Goal: Task Accomplishment & Management: Manage account settings

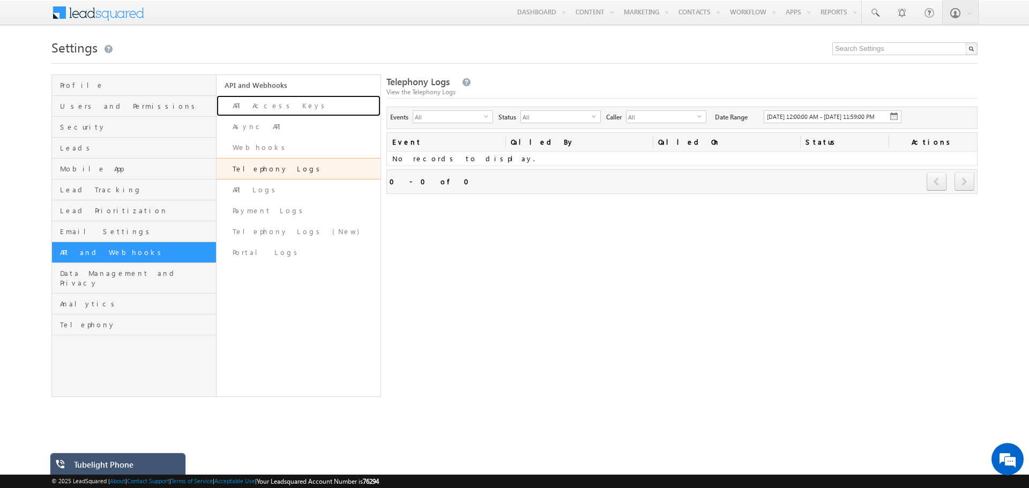
click at [265, 110] on link "API Access Keys" at bounding box center [299, 105] width 165 height 21
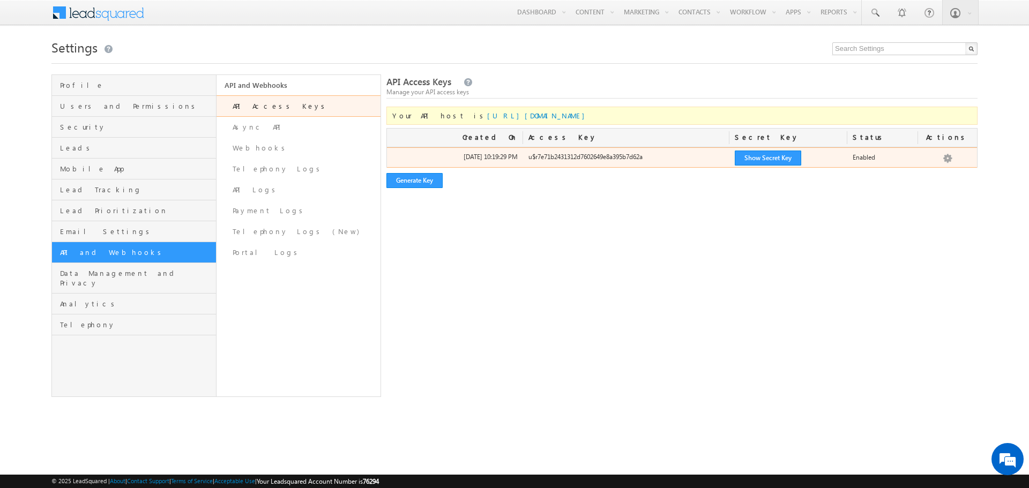
click at [585, 153] on div "u$r7e71b2431312d7602649e8a395b7d62a" at bounding box center [626, 159] width 206 height 15
copy div "u$r7e71b2431312d7602649e8a395b7d62a"
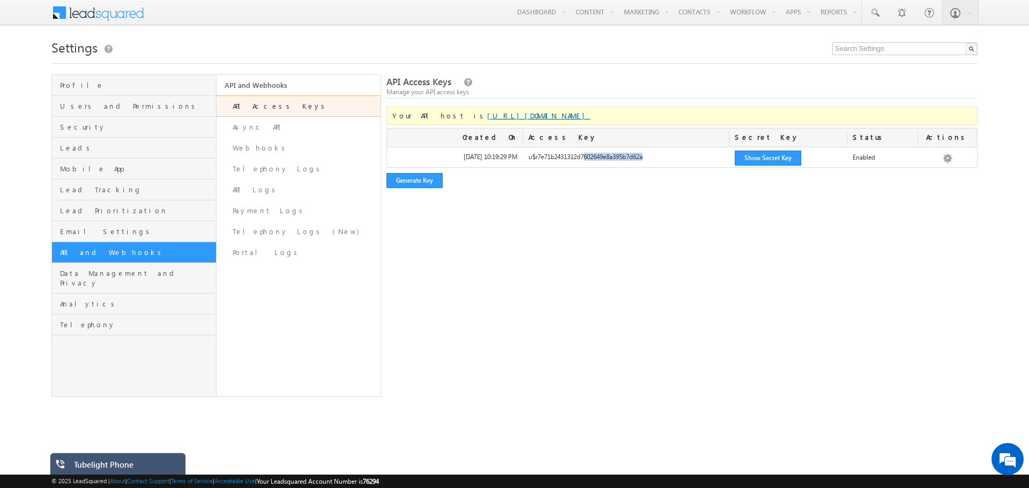
drag, startPoint x: 570, startPoint y: 118, endPoint x: 442, endPoint y: 117, distance: 127.5
click at [442, 117] on div "Your API host is https://api-in21.leadsquared.com/v2/" at bounding box center [681, 116] width 591 height 18
copy link "https://api-in21.leadsquared.com/v2/"
click at [591, 115] on div "Your API host is https://api-in21.leadsquared.com/v2/" at bounding box center [681, 116] width 591 height 18
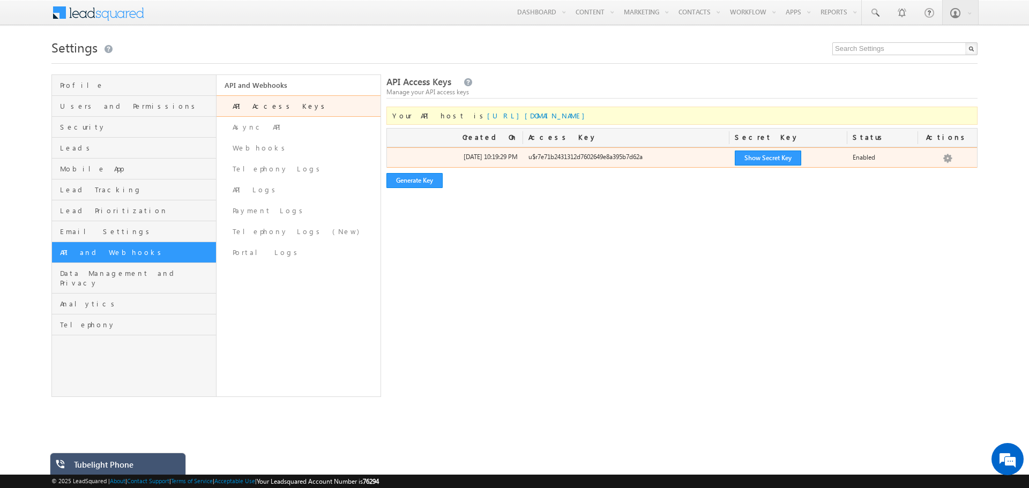
drag, startPoint x: 673, startPoint y: 158, endPoint x: 524, endPoint y: 154, distance: 148.5
click at [524, 154] on div "u$r7e71b2431312d7602649e8a395b7d62a" at bounding box center [626, 159] width 206 height 15
copy div "u$r7e71b2431312d7602649e8a395b7d62a"
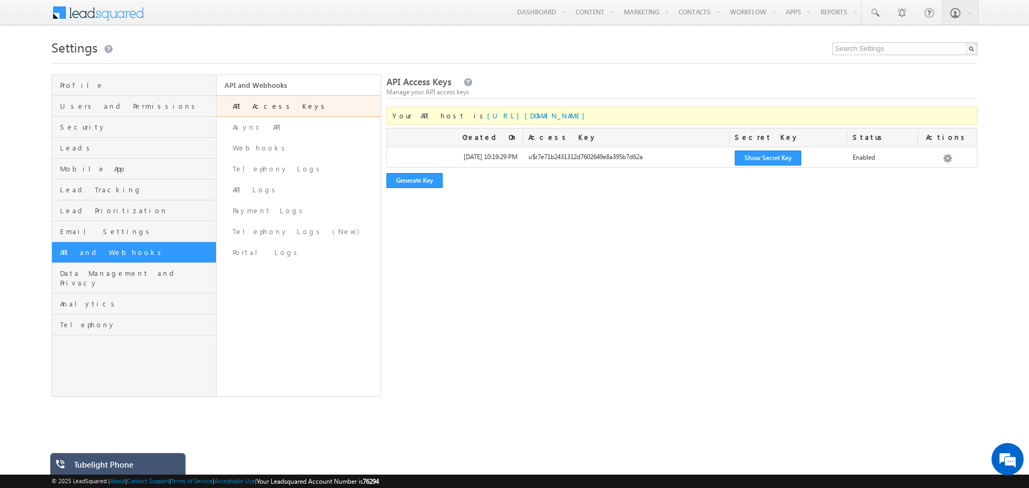
click at [437, 265] on div "API Access Keys Manage your API access keys Your API host is https://api-in21.l…" at bounding box center [681, 235] width 591 height 323
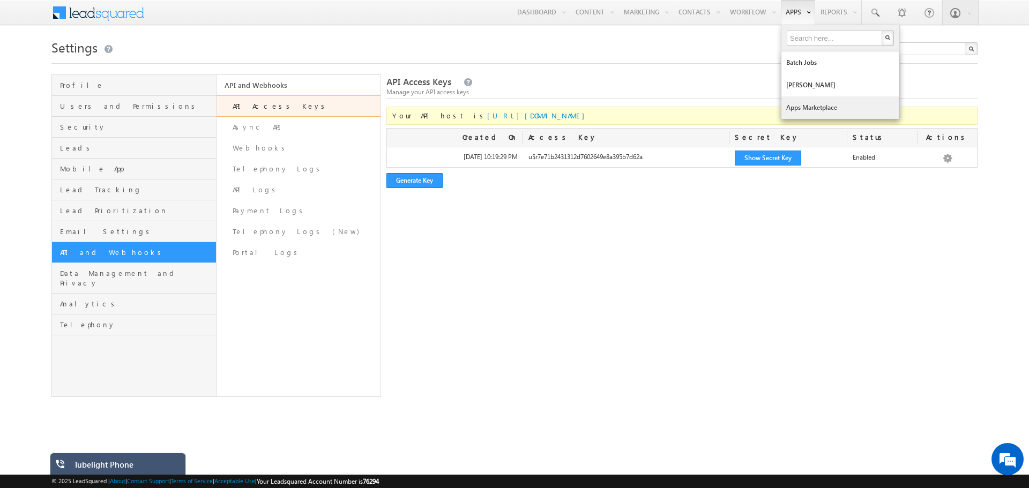
click at [802, 105] on link "Apps Marketplace" at bounding box center [840, 107] width 118 height 23
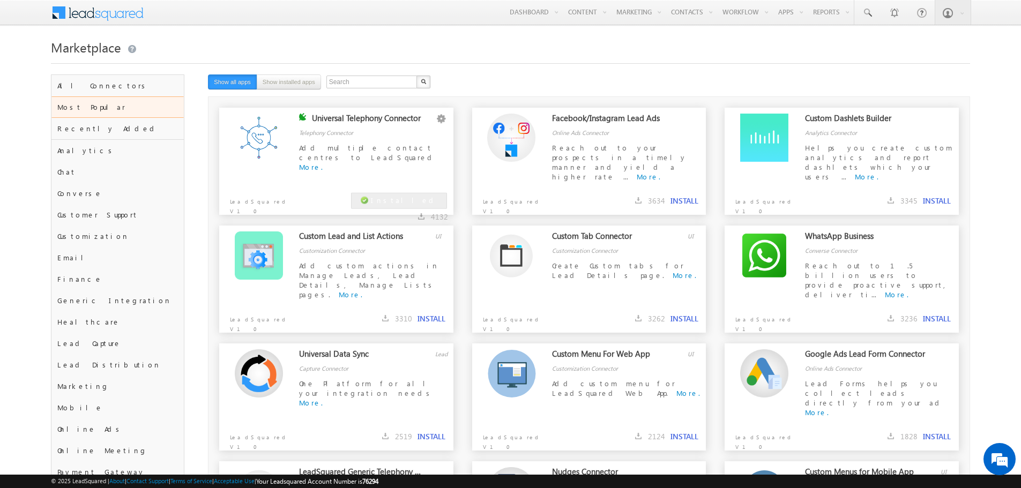
click at [374, 151] on span "Add multiple contact centres to LeadSquared" at bounding box center [367, 152] width 137 height 19
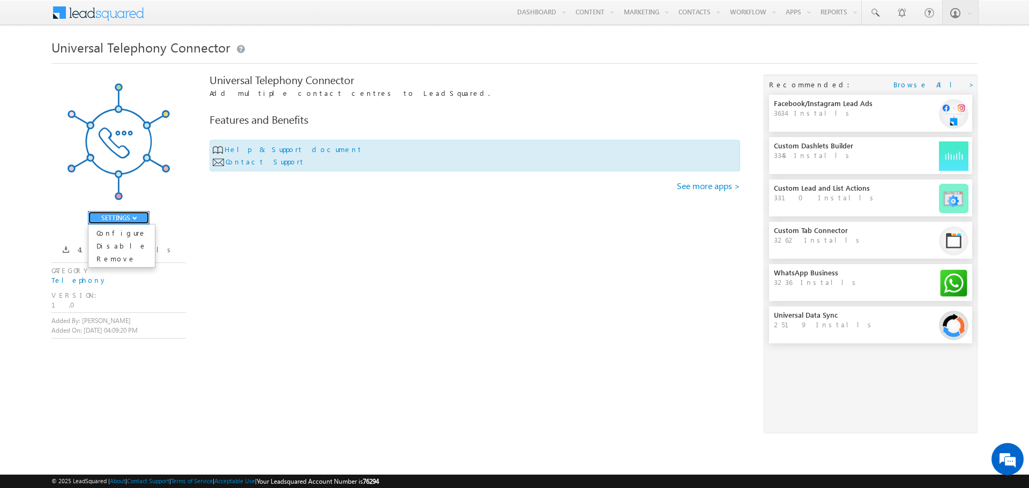
click at [132, 219] on button "SETTINGS" at bounding box center [119, 217] width 62 height 13
click at [129, 233] on link "Configure" at bounding box center [121, 233] width 66 height 13
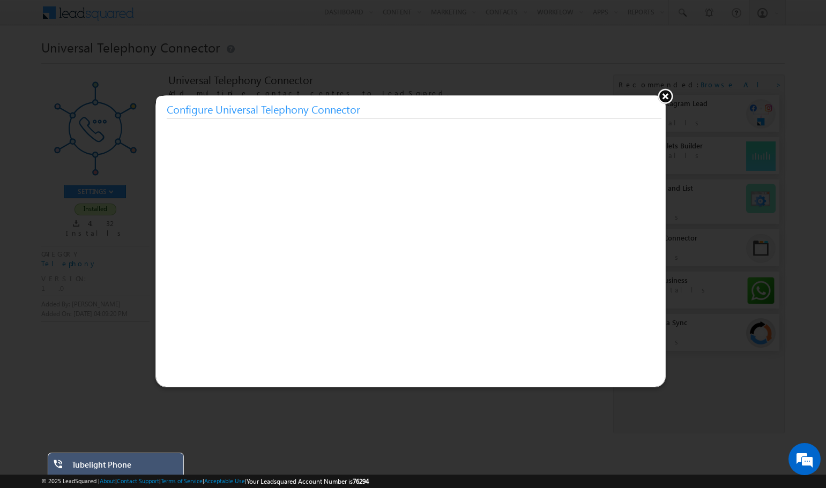
drag, startPoint x: 667, startPoint y: 96, endPoint x: 655, endPoint y: 88, distance: 14.3
click at [666, 96] on button at bounding box center [665, 96] width 16 height 16
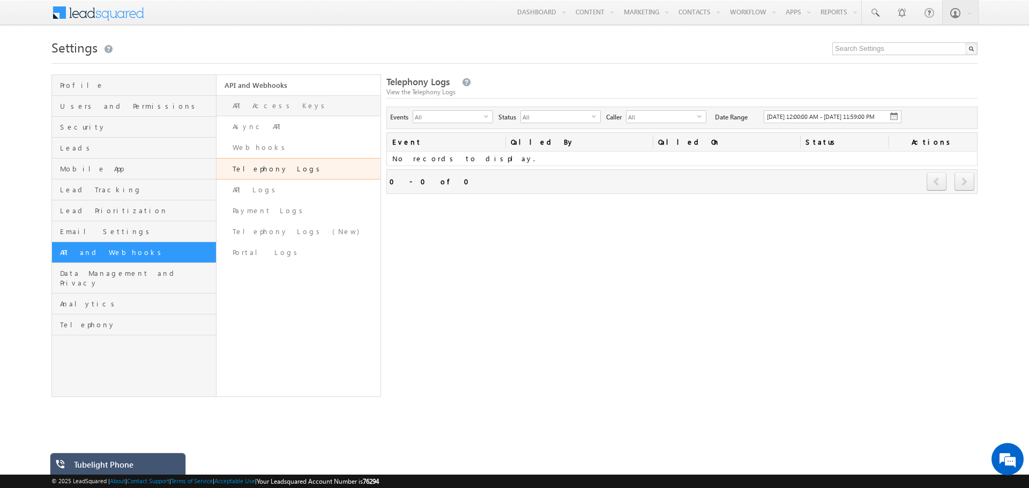
click at [303, 105] on link "API Access Keys" at bounding box center [299, 105] width 165 height 21
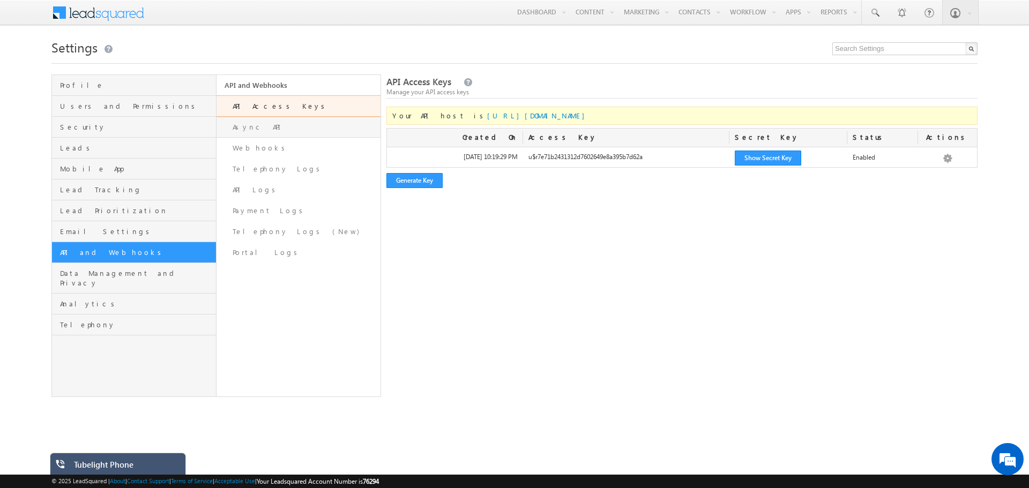
click at [269, 125] on link "Async API" at bounding box center [299, 127] width 165 height 21
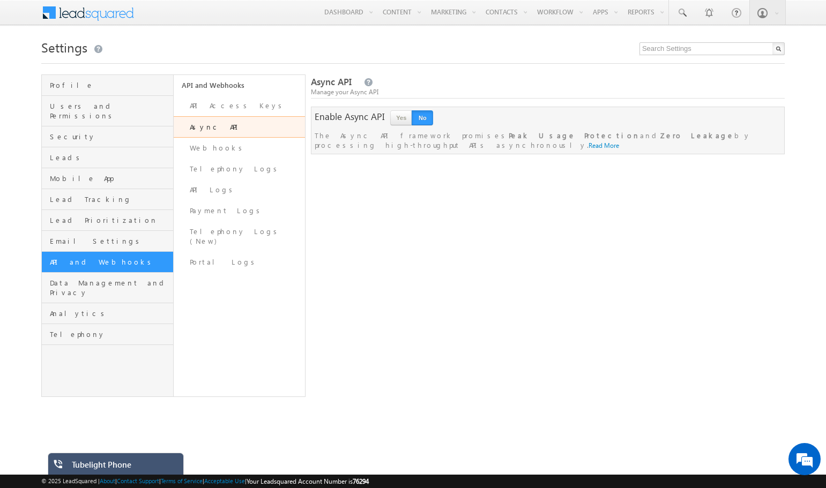
click at [135, 466] on div "Tubelight Phone" at bounding box center [124, 467] width 104 height 15
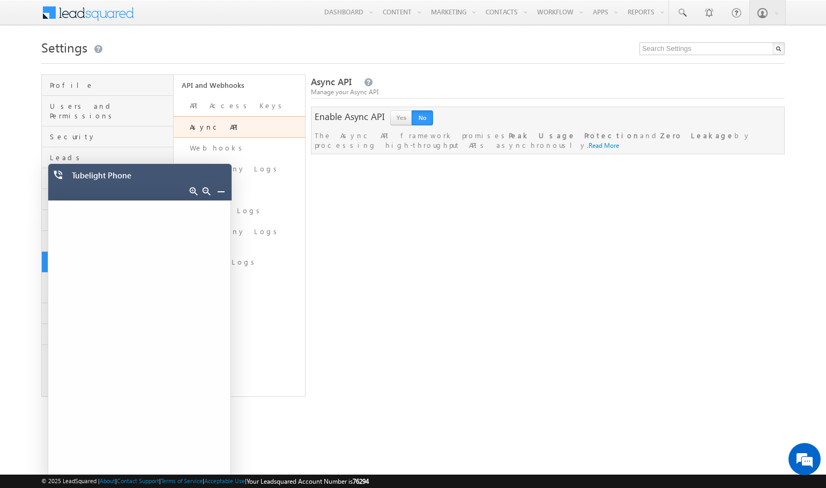
click at [220, 190] on link at bounding box center [221, 191] width 9 height 9
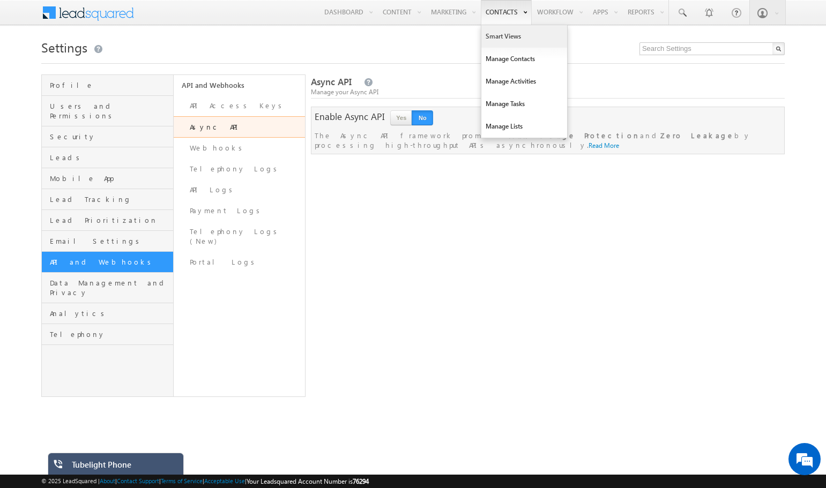
click at [489, 29] on link "Smart Views" at bounding box center [524, 36] width 86 height 23
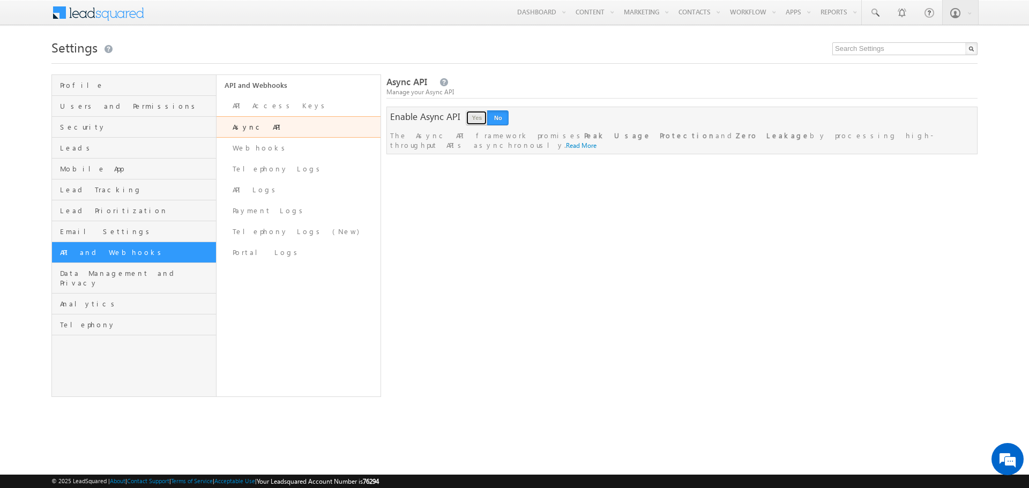
click at [474, 122] on button "Yes" at bounding box center [476, 117] width 21 height 15
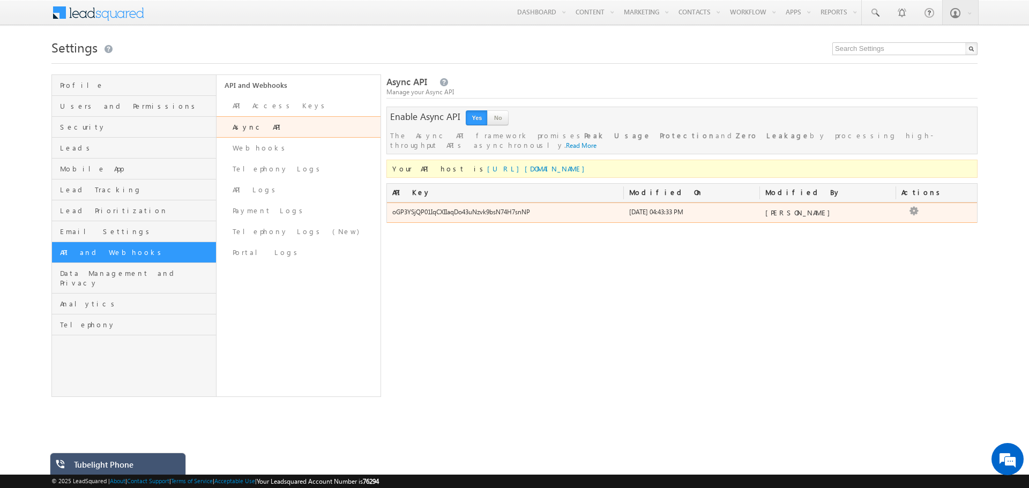
drag, startPoint x: 548, startPoint y: 205, endPoint x: 393, endPoint y: 202, distance: 154.9
click at [393, 207] on div "oGP3YSjQP01IqCXIIaqDo43uNzvk9bsN74H7snNP" at bounding box center [505, 214] width 237 height 15
copy div "oGP3YSjQP01IqCXIIaqDo43uNzvk9bsN74H7snNP"
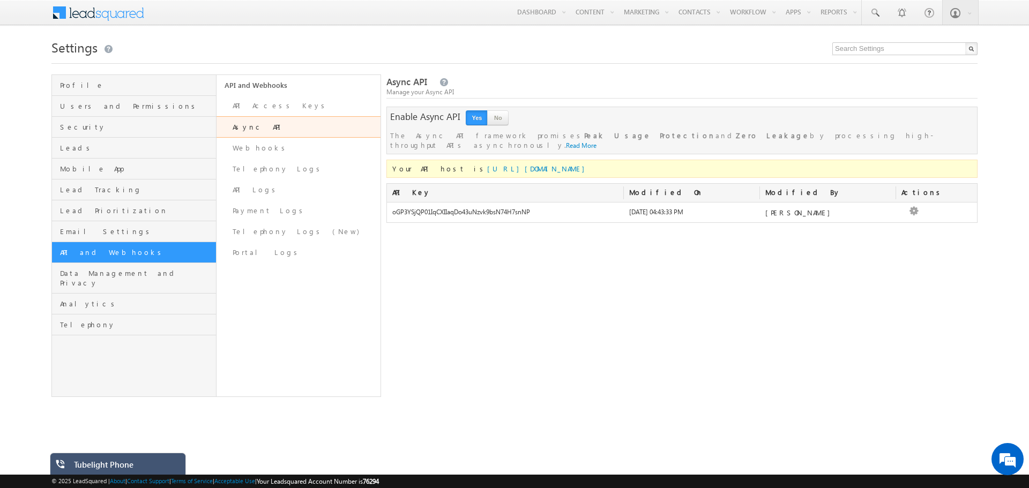
drag, startPoint x: 605, startPoint y: 163, endPoint x: 442, endPoint y: 164, distance: 162.9
click at [442, 164] on div "Your API host is [URL][DOMAIN_NAME]" at bounding box center [681, 169] width 591 height 18
copy link "[URL][DOMAIN_NAME]"
click at [697, 36] on link "Smart Views" at bounding box center [717, 36] width 86 height 23
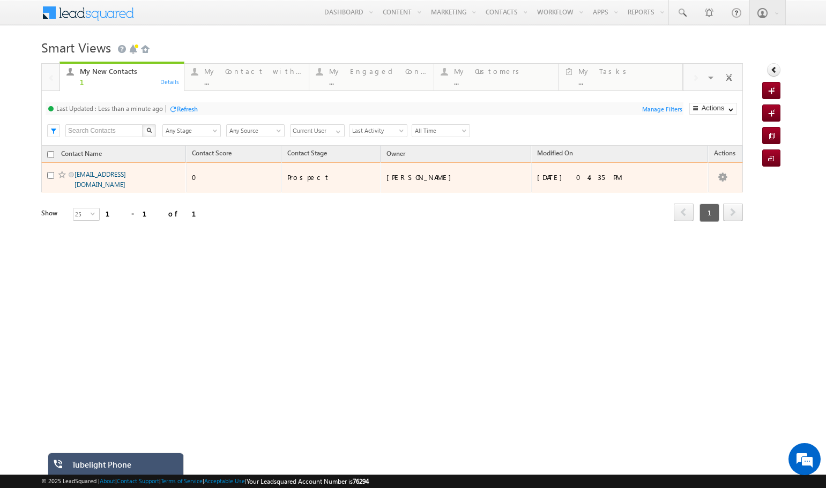
click at [111, 178] on link "[EMAIL_ADDRESS][DOMAIN_NAME]" at bounding box center [99, 179] width 51 height 18
click at [108, 175] on link "[EMAIL_ADDRESS][DOMAIN_NAME]" at bounding box center [99, 179] width 51 height 18
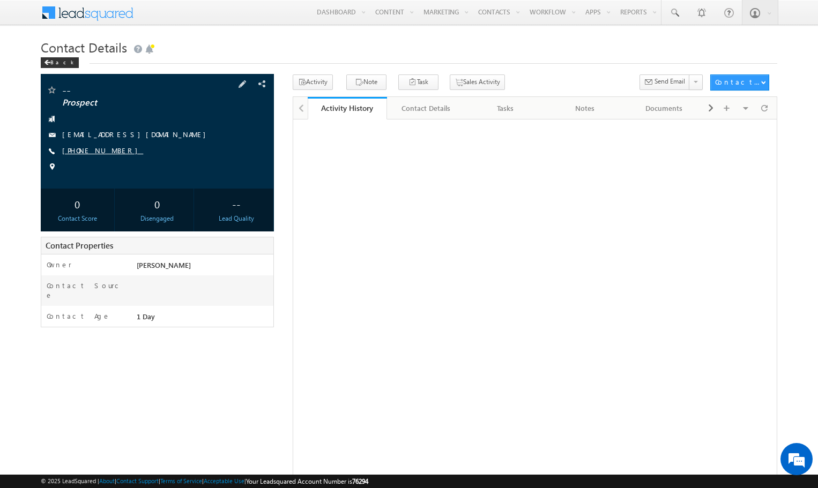
click at [85, 150] on link "+91-8418979278" at bounding box center [102, 150] width 81 height 9
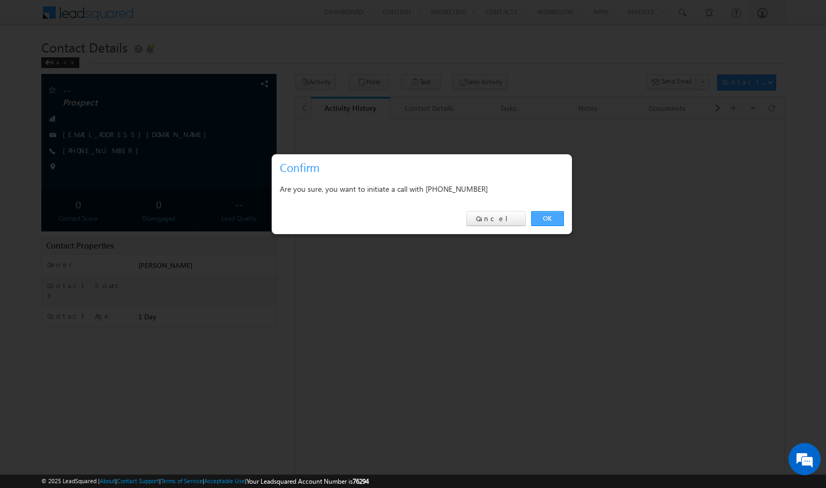
click at [547, 217] on link "OK" at bounding box center [547, 218] width 33 height 15
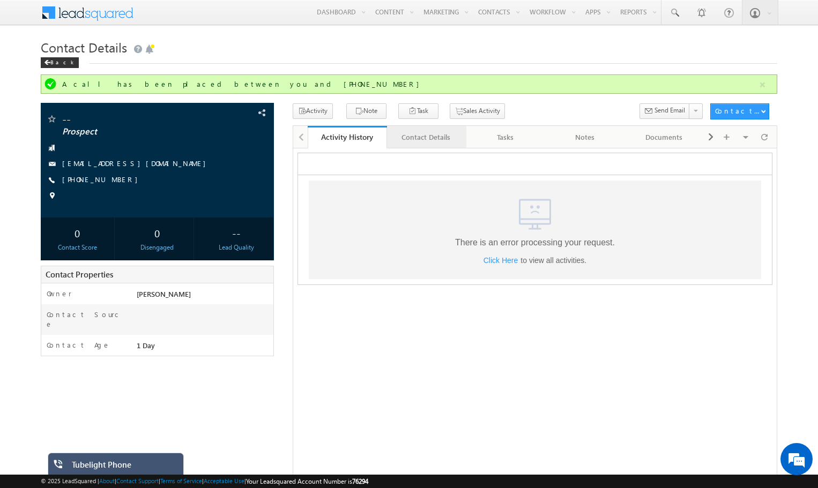
click at [420, 137] on div "Contact Details" at bounding box center [425, 137] width 61 height 13
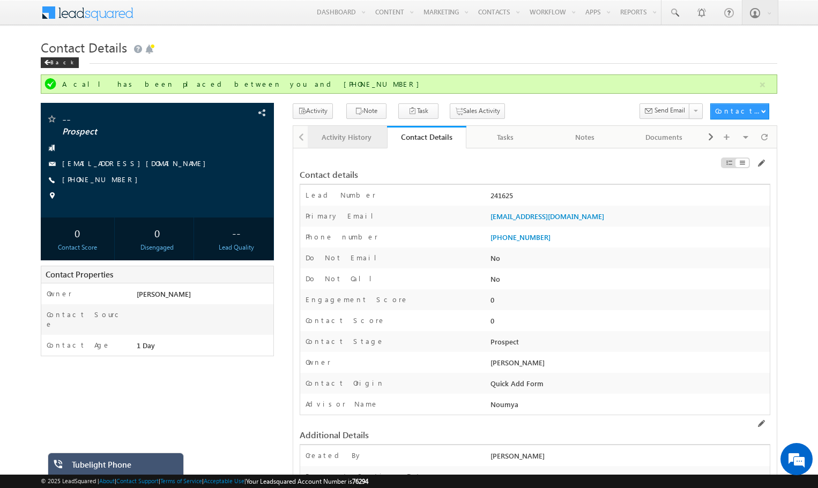
click at [344, 138] on div "Activity History" at bounding box center [346, 137] width 61 height 13
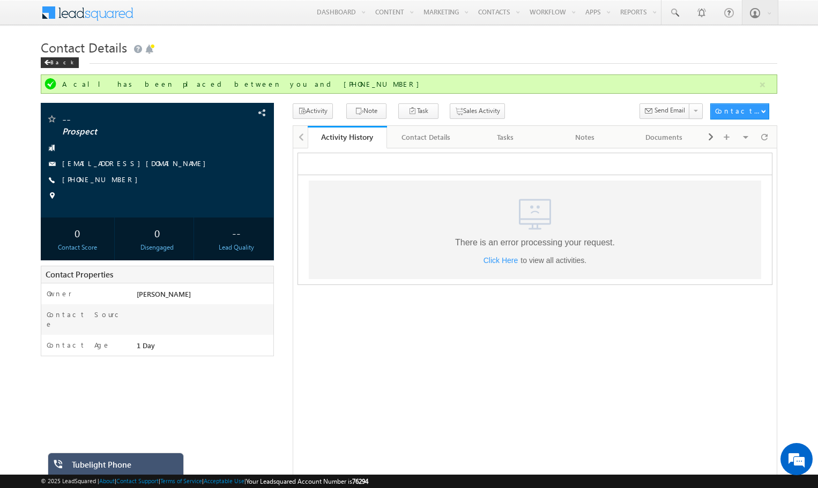
click at [513, 260] on span "Click Here" at bounding box center [500, 260] width 35 height 9
click at [572, 146] on link "Notes" at bounding box center [585, 137] width 79 height 23
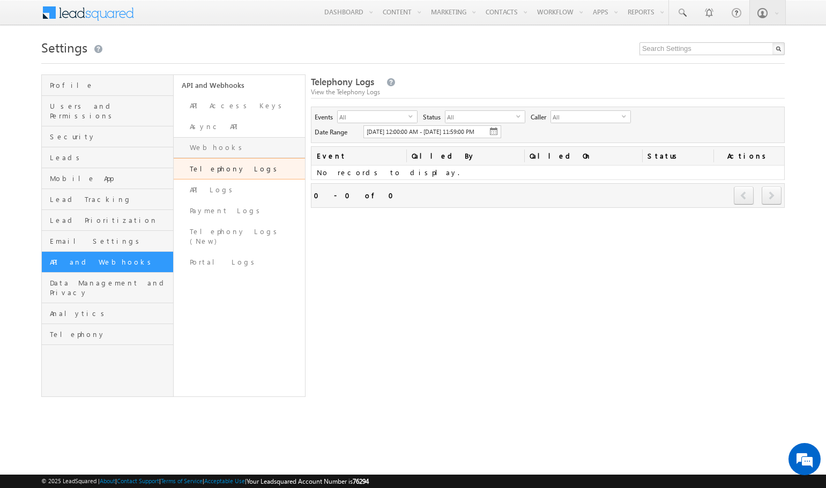
click at [221, 145] on link "Webhooks" at bounding box center [240, 147] width 132 height 21
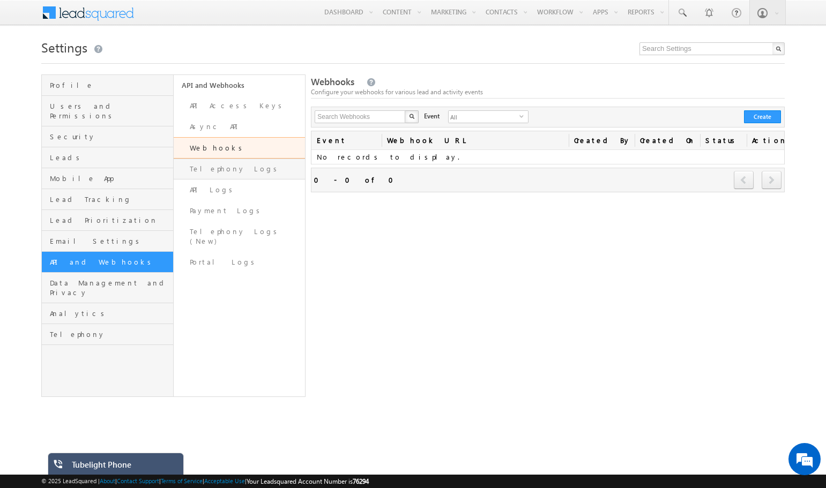
click at [244, 173] on link "Telephony Logs" at bounding box center [240, 169] width 132 height 21
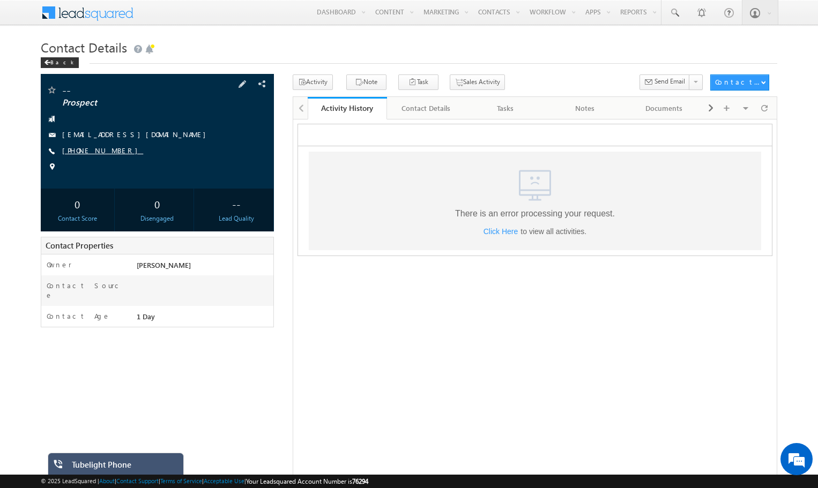
click at [80, 150] on link "+91-8418979278" at bounding box center [102, 150] width 81 height 9
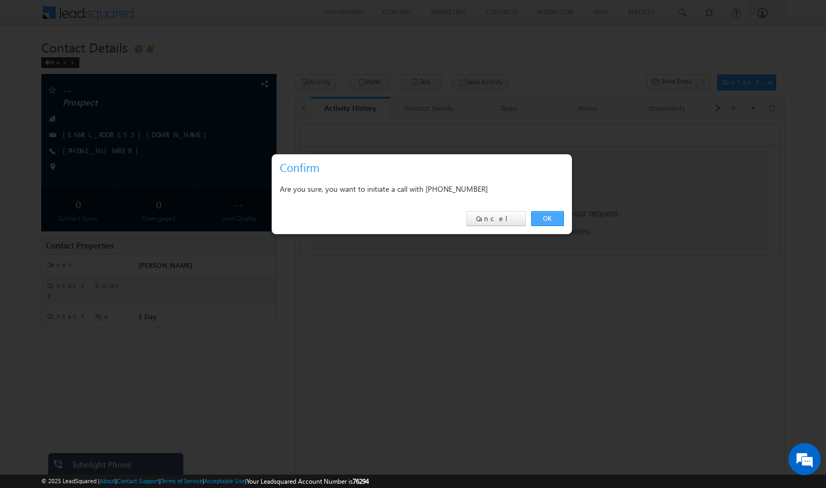
click at [542, 217] on link "OK" at bounding box center [547, 218] width 33 height 15
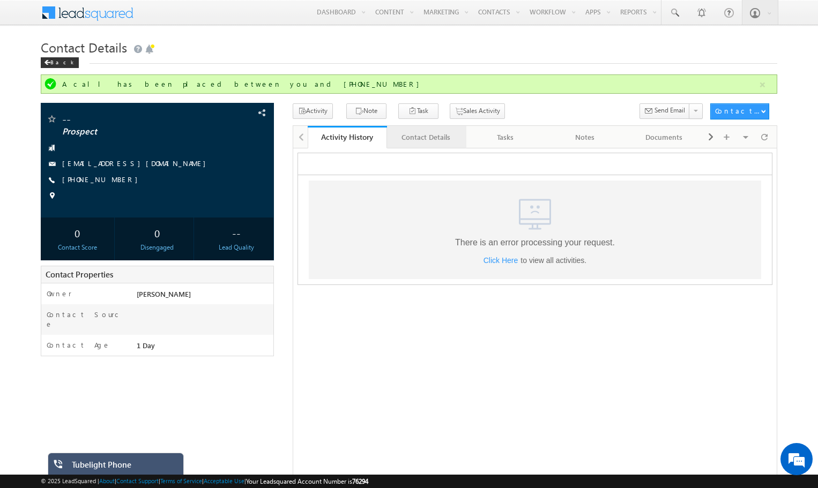
click at [411, 132] on div "Contact Details" at bounding box center [425, 137] width 61 height 13
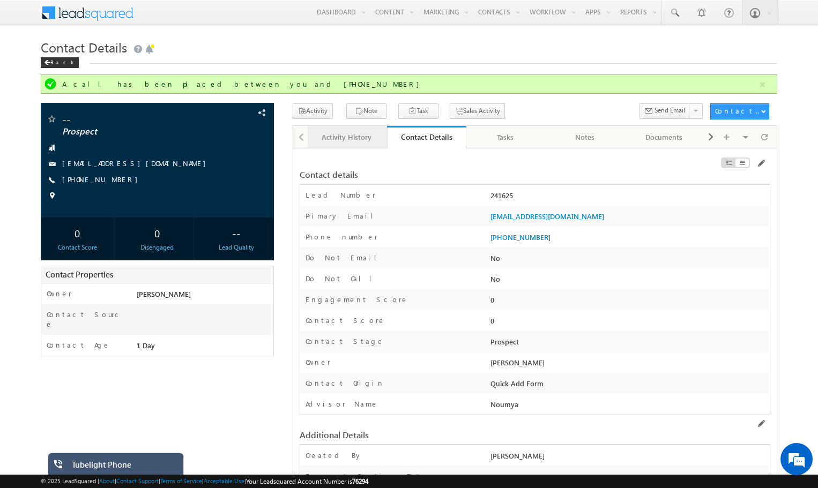
click at [327, 138] on div "Activity History" at bounding box center [346, 137] width 61 height 13
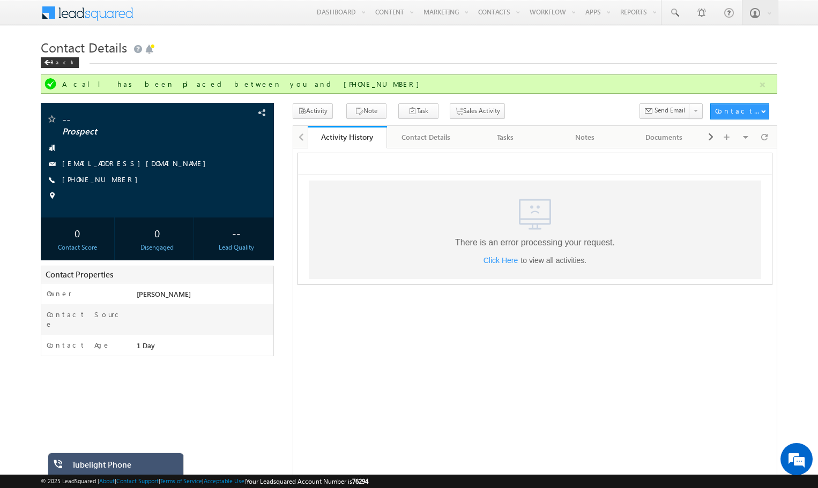
click at [498, 258] on span "Click Here" at bounding box center [500, 260] width 35 height 9
click at [502, 133] on div "Tasks" at bounding box center [505, 137] width 61 height 13
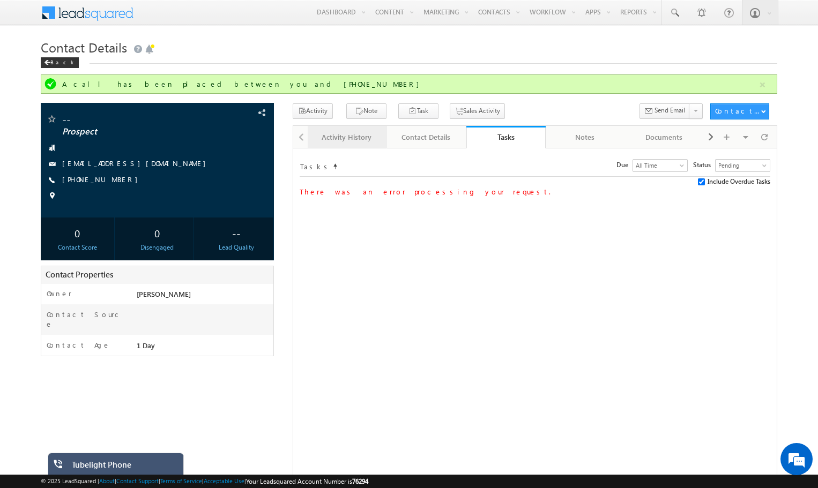
click at [361, 139] on div "Activity History" at bounding box center [346, 137] width 61 height 13
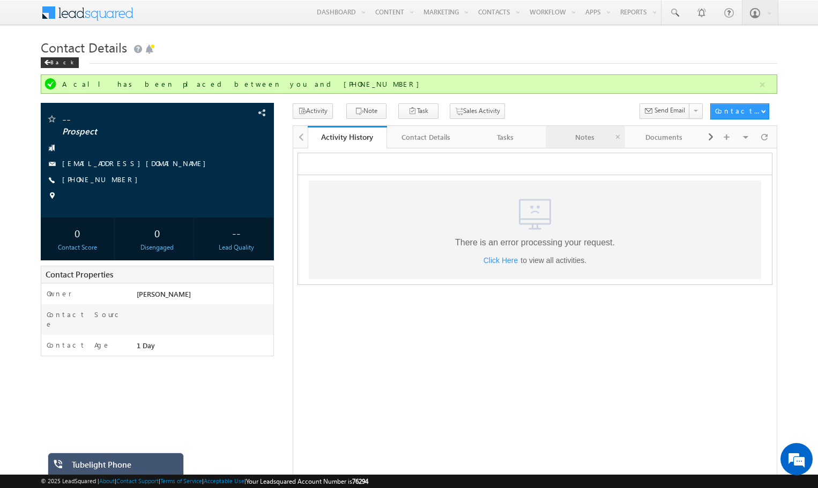
click at [597, 145] on link "Notes" at bounding box center [585, 137] width 79 height 23
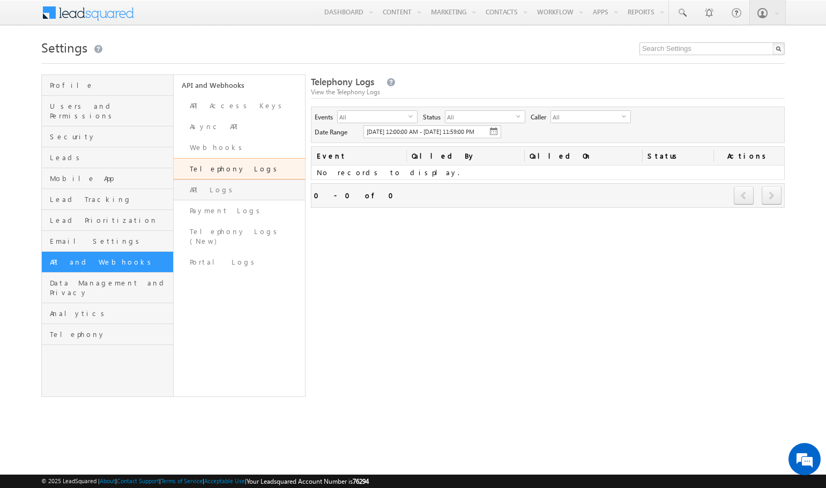
click at [230, 189] on link "API Logs" at bounding box center [240, 190] width 132 height 21
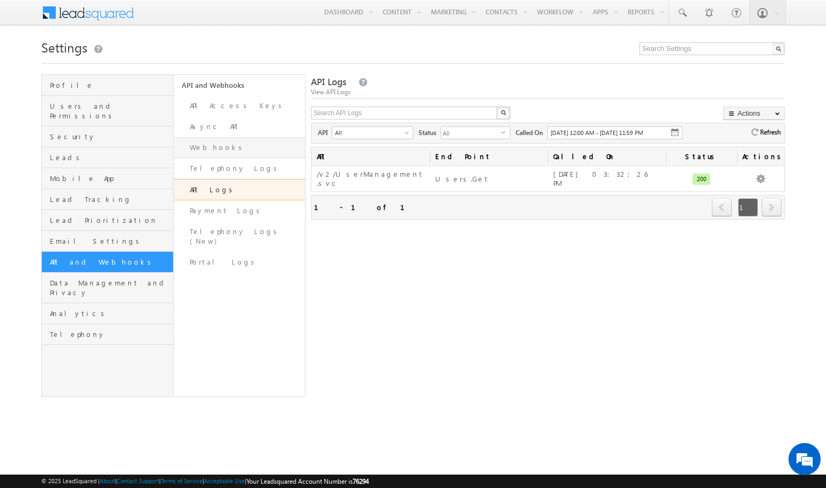
click at [234, 147] on link "Webhooks" at bounding box center [240, 147] width 132 height 21
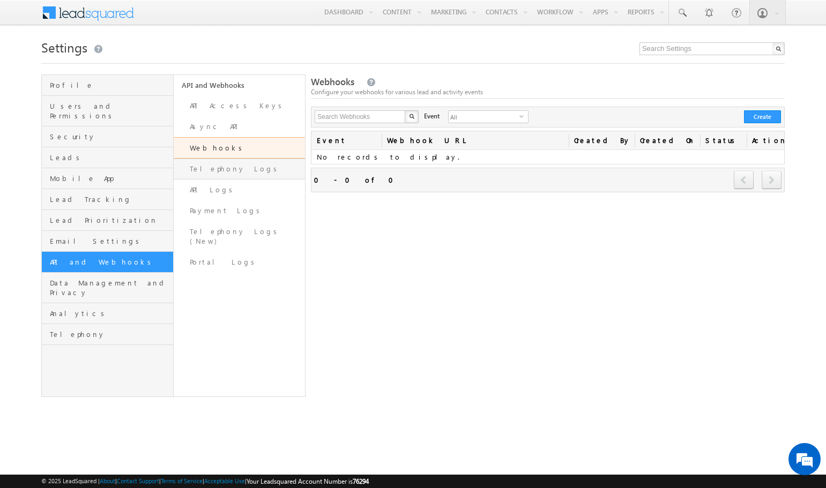
click at [218, 177] on link "Telephony Logs" at bounding box center [240, 169] width 132 height 21
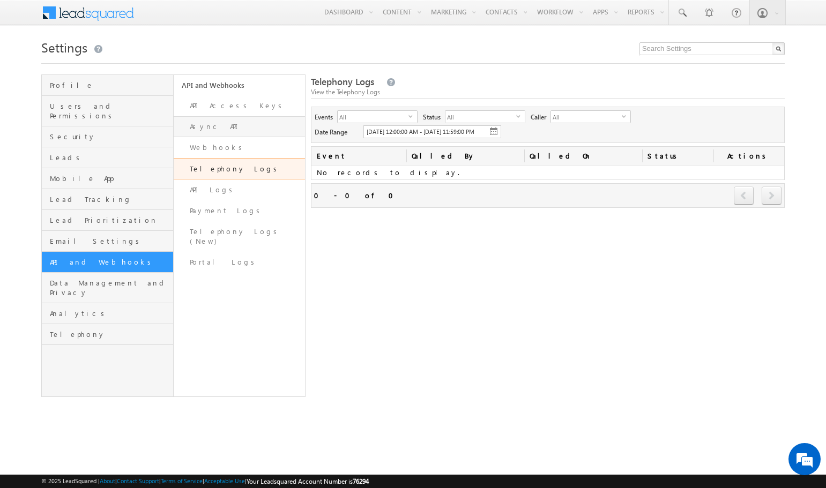
click at [236, 133] on link "Async API" at bounding box center [240, 126] width 132 height 21
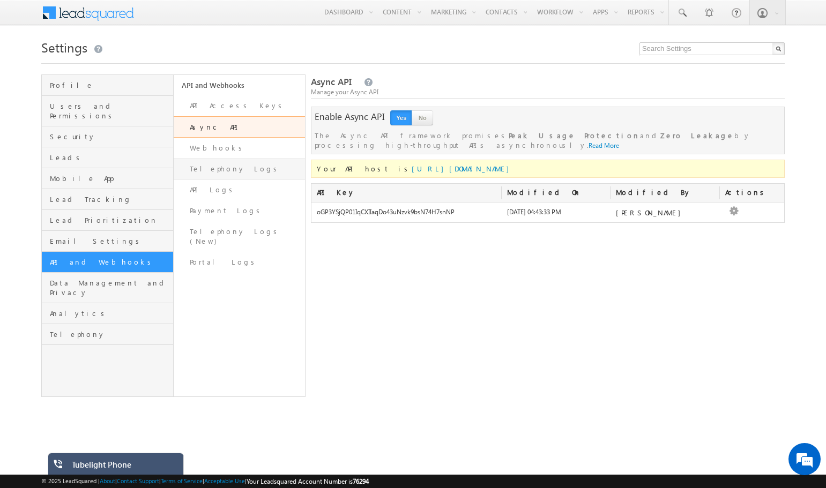
click at [196, 165] on link "Telephony Logs" at bounding box center [240, 169] width 132 height 21
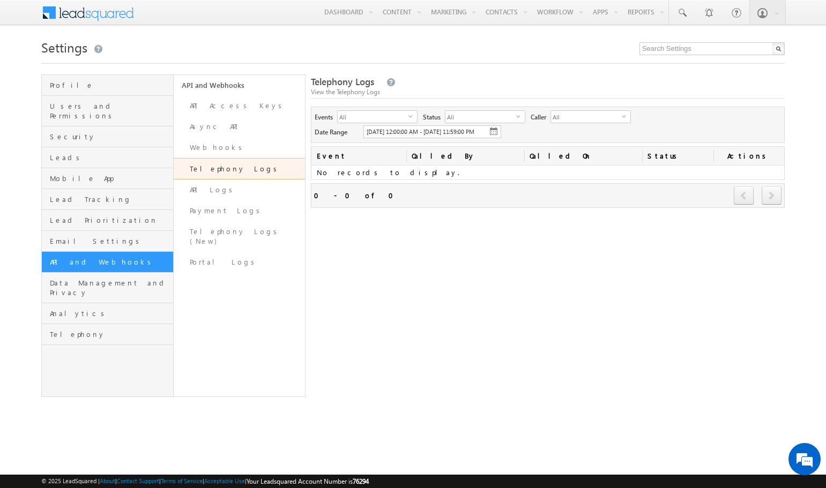
click at [746, 199] on span "prev" at bounding box center [744, 195] width 20 height 18
click at [155, 463] on div "Tubelight Phone" at bounding box center [124, 467] width 104 height 15
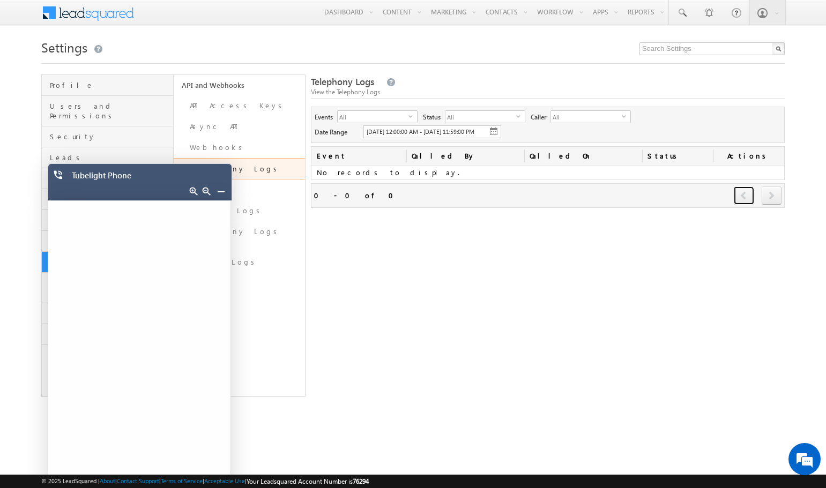
click at [219, 193] on link at bounding box center [221, 191] width 9 height 9
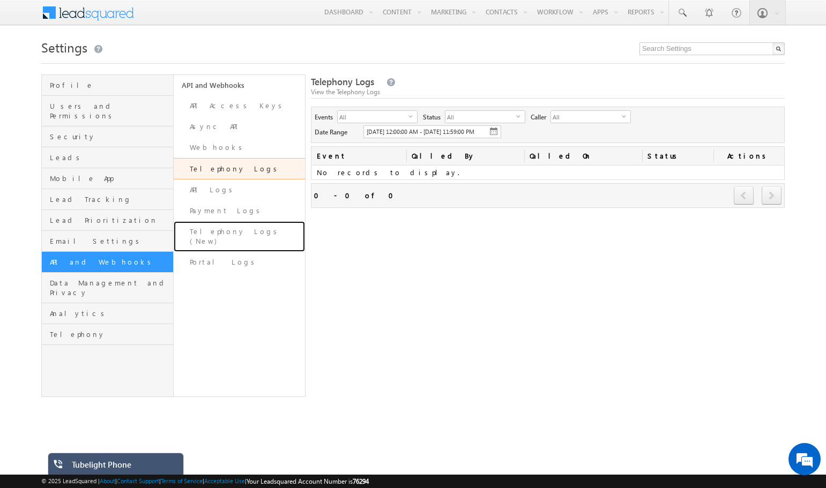
click at [217, 232] on link "Telephony Logs (New)" at bounding box center [240, 236] width 132 height 31
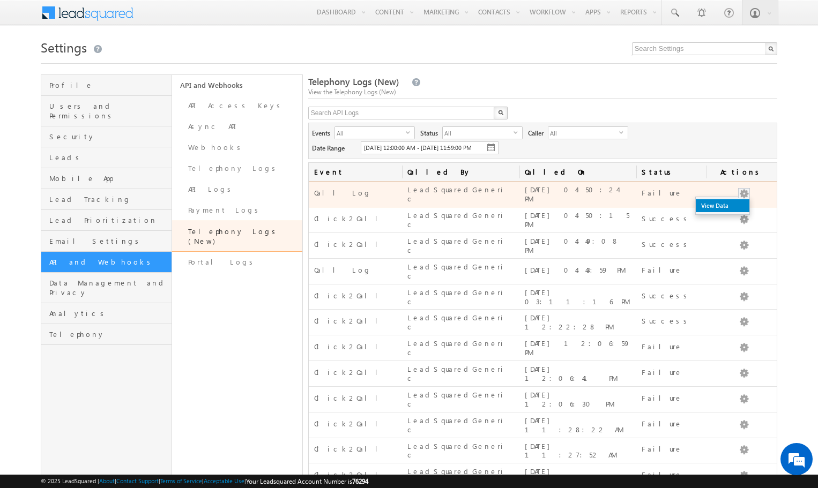
click at [727, 201] on link "View Data" at bounding box center [723, 205] width 54 height 13
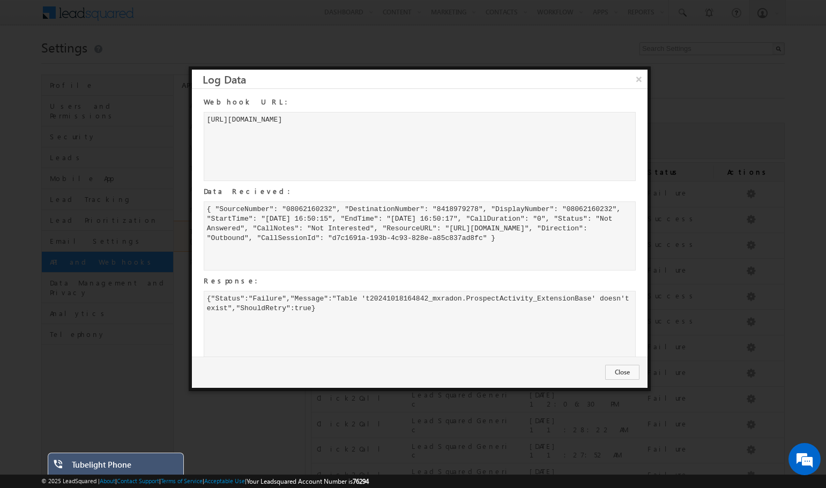
drag, startPoint x: 378, startPoint y: 324, endPoint x: 202, endPoint y: 309, distance: 176.9
click at [202, 309] on div "Webhook URL: http://telephony-in21.leadsquared.com/1/api/Telephony/LogCallCompl…" at bounding box center [414, 228] width 445 height 268
click at [351, 346] on div "{"Status":"Failure","Message":"Table 't20241018164842_mxradon.ProspectActivity_…" at bounding box center [420, 325] width 432 height 69
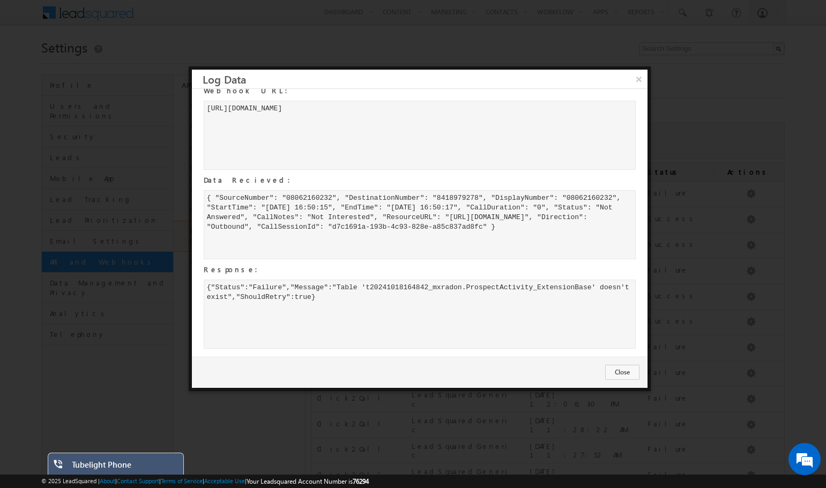
scroll to position [24, 0]
drag, startPoint x: 366, startPoint y: 290, endPoint x: 590, endPoint y: 288, distance: 224.0
click at [590, 288] on div "{"Status":"Failure","Message":"Table 't20241018164842_mxradon.ProspectActivity_…" at bounding box center [420, 314] width 432 height 69
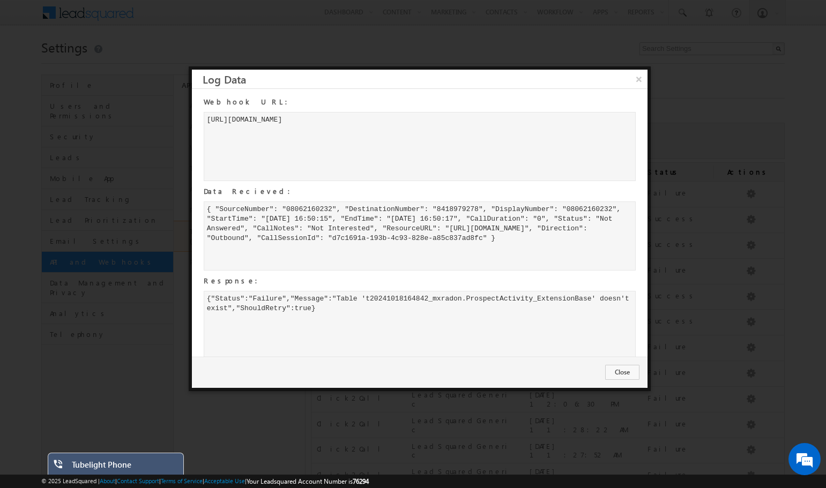
click at [492, 342] on div "{"Status":"Failure","Message":"Table 't20241018164842_mxradon.ProspectActivity_…" at bounding box center [420, 325] width 432 height 69
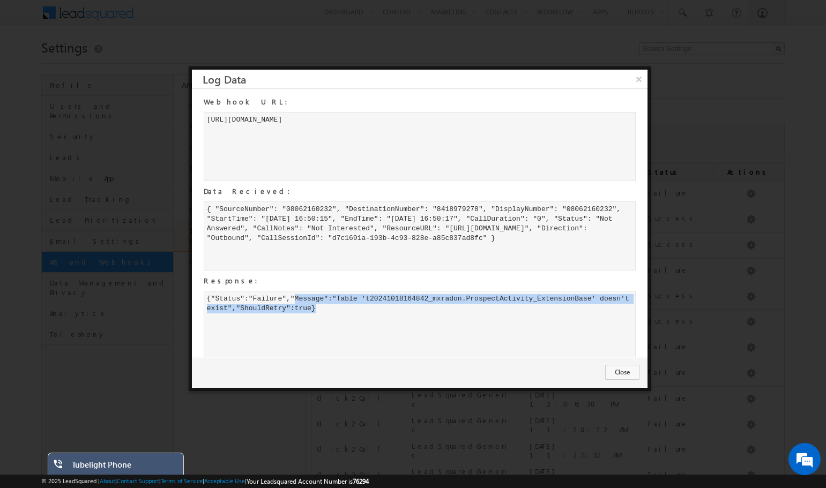
click at [492, 342] on div "{"Status":"Failure","Message":"Table 't20241018164842_mxradon.ProspectActivity_…" at bounding box center [420, 325] width 432 height 69
copy div "{"Status":"Failure","Message":"Table 't20241018164842_mxradon.ProspectActivity_…"
drag, startPoint x: 206, startPoint y: 255, endPoint x: 196, endPoint y: 202, distance: 54.1
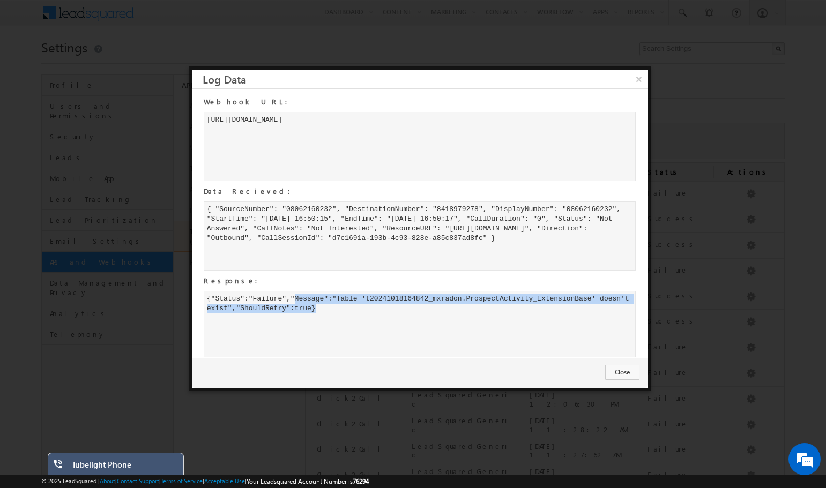
click at [196, 202] on div "Webhook URL: http://telephony-in21.leadsquared.com/1/api/Telephony/LogCallCompl…" at bounding box center [414, 228] width 445 height 268
click at [375, 228] on div "{ "SourceNumber": "08062160232", "DestinationNumber": "8418979278", "DisplayNum…" at bounding box center [420, 236] width 432 height 69
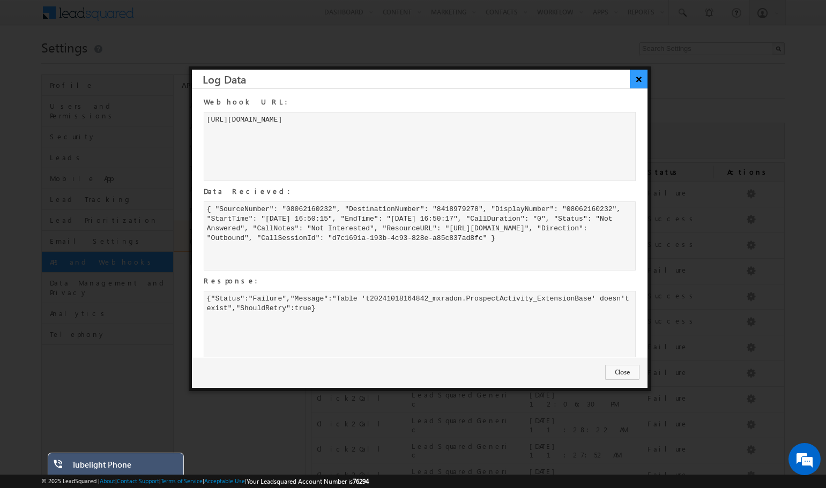
click at [637, 74] on button "×" at bounding box center [639, 79] width 18 height 19
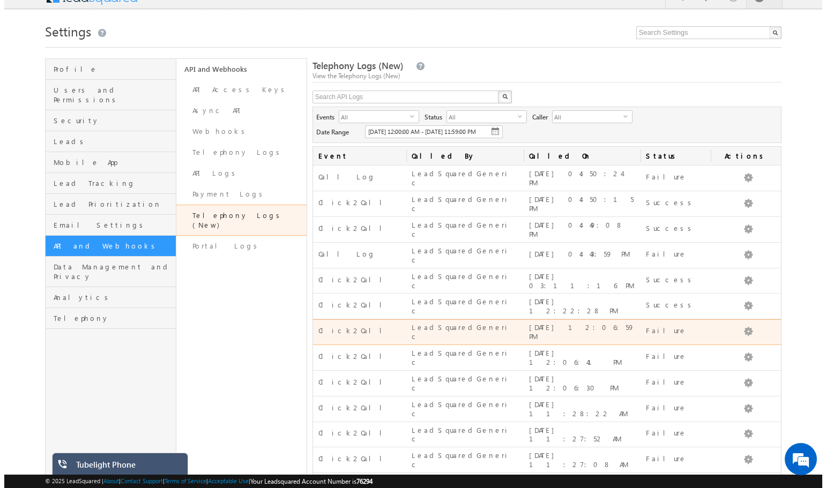
scroll to position [43, 0]
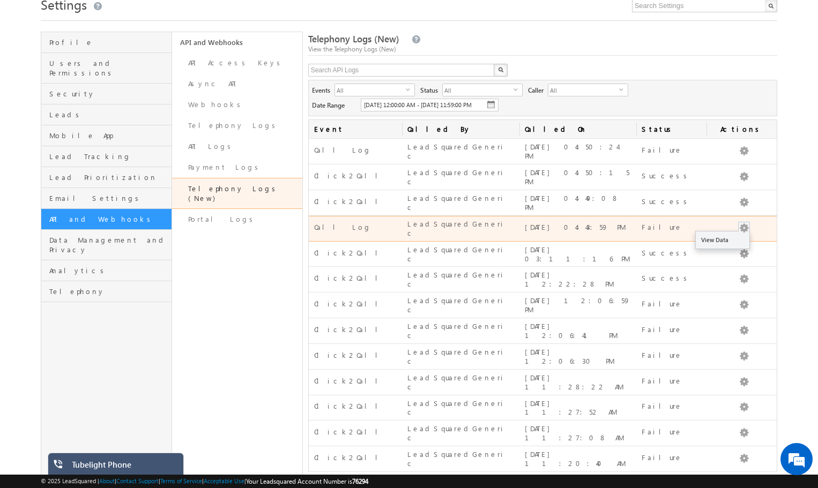
click at [713, 233] on ul "View Data" at bounding box center [722, 240] width 55 height 18
click at [713, 234] on link "View Data" at bounding box center [723, 240] width 54 height 13
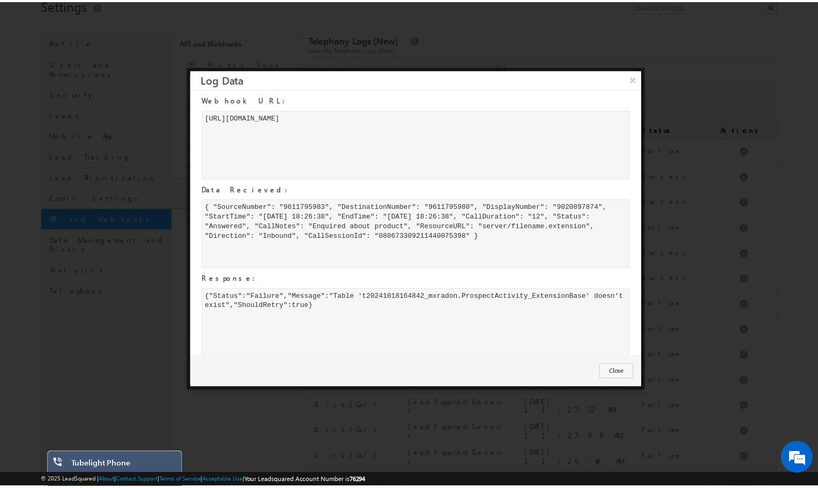
scroll to position [0, 0]
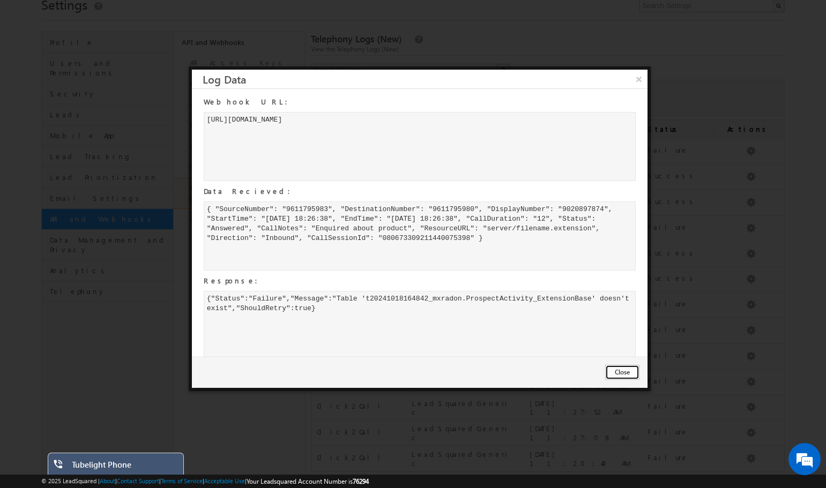
click at [621, 368] on button "Close" at bounding box center [622, 372] width 34 height 15
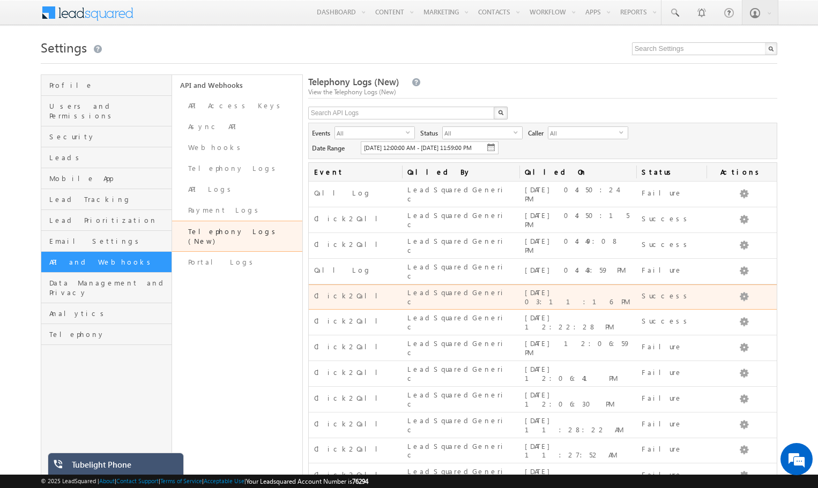
scroll to position [43, 0]
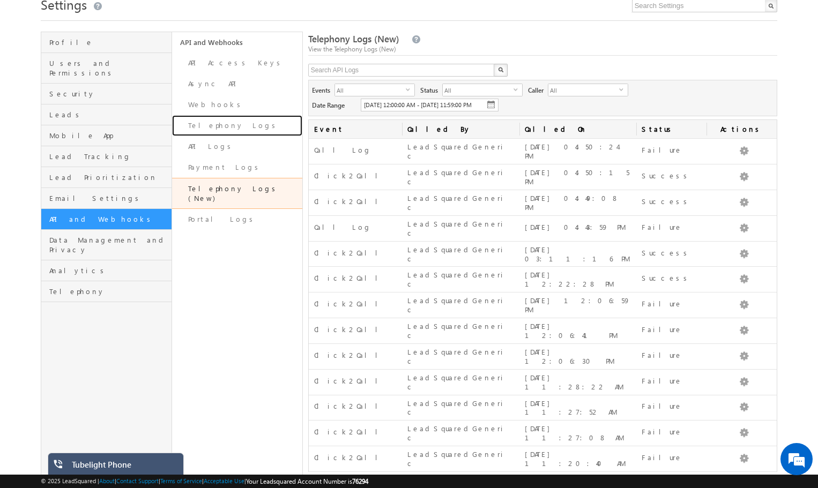
click at [228, 123] on link "Telephony Logs" at bounding box center [237, 125] width 130 height 21
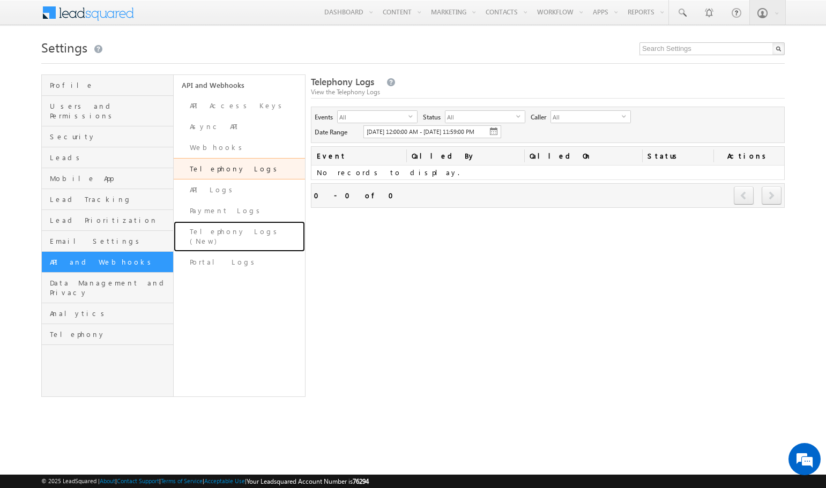
click at [239, 229] on link "Telephony Logs (New)" at bounding box center [240, 236] width 132 height 31
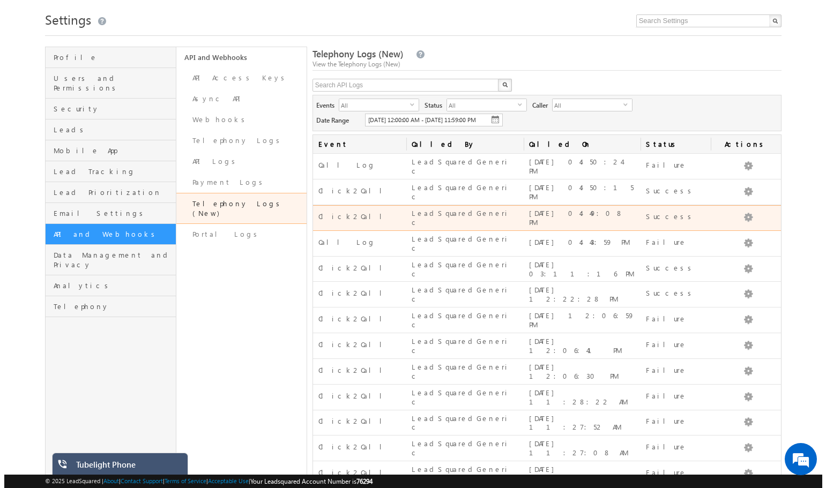
scroll to position [43, 0]
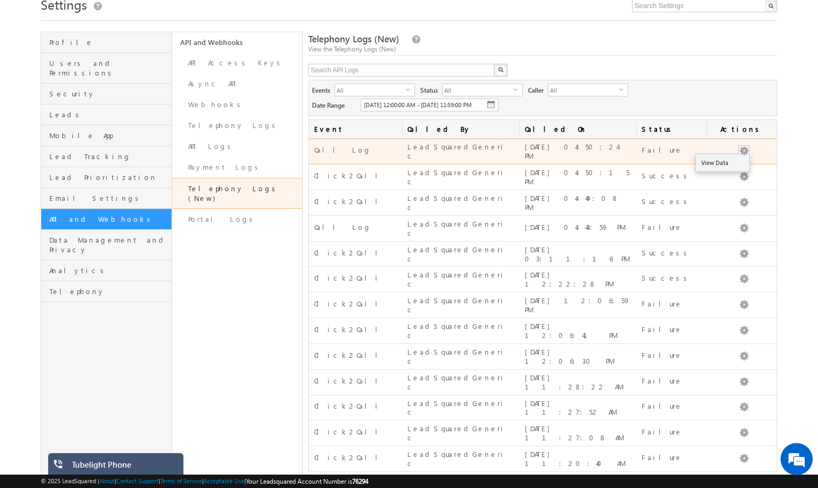
click at [741, 149] on button "button" at bounding box center [743, 151] width 11 height 11
click at [726, 160] on link "View Data" at bounding box center [723, 162] width 54 height 13
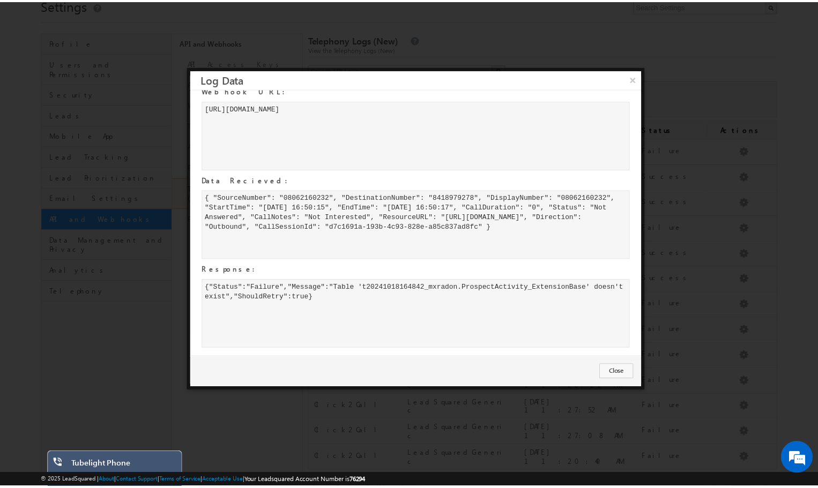
scroll to position [24, 0]
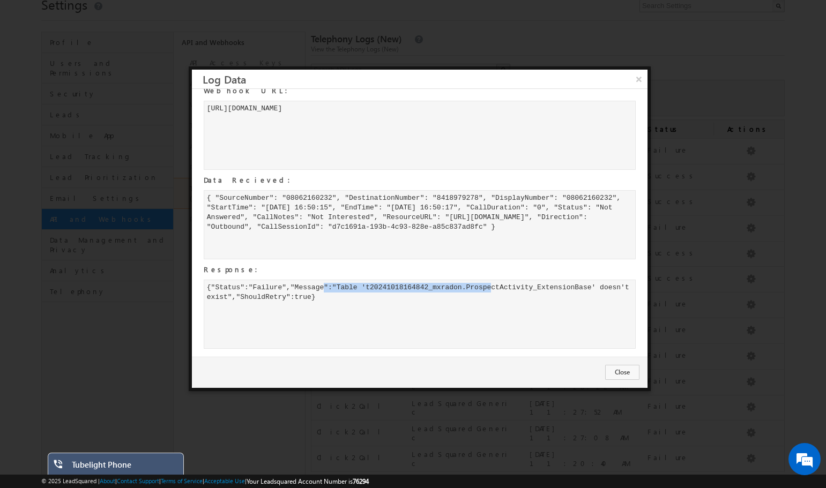
drag, startPoint x: 403, startPoint y: 292, endPoint x: 235, endPoint y: 292, distance: 168.3
click at [235, 292] on div "{"Status":"Failure","Message":"Table 't20241018164842_mxradon.ProspectActivity_…" at bounding box center [420, 314] width 432 height 69
drag, startPoint x: 235, startPoint y: 292, endPoint x: 288, endPoint y: 295, distance: 53.7
click at [235, 292] on div "{"Status":"Failure","Message":"Table 't20241018164842_mxradon.ProspectActivity_…" at bounding box center [420, 314] width 432 height 69
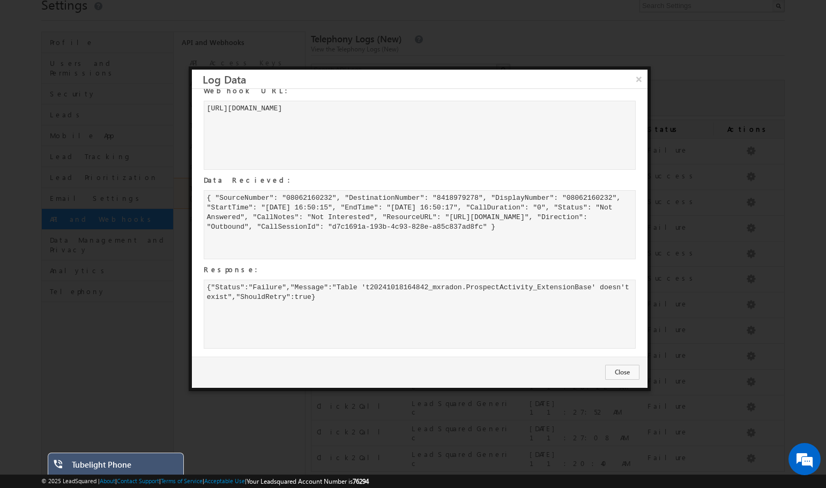
click at [319, 295] on div "{"Status":"Failure","Message":"Table 't20241018164842_mxradon.ProspectActivity_…" at bounding box center [420, 314] width 432 height 69
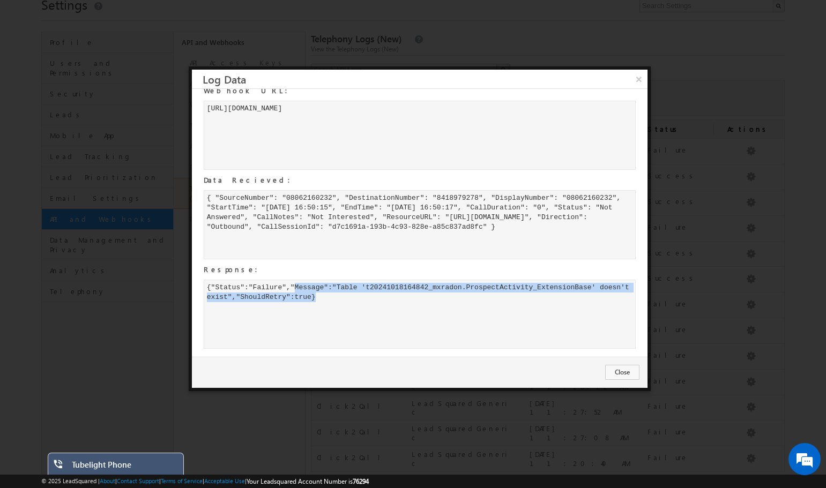
click at [319, 295] on div "{"Status":"Failure","Message":"Table 't20241018164842_mxradon.ProspectActivity_…" at bounding box center [420, 314] width 432 height 69
click at [639, 82] on button "×" at bounding box center [639, 79] width 18 height 19
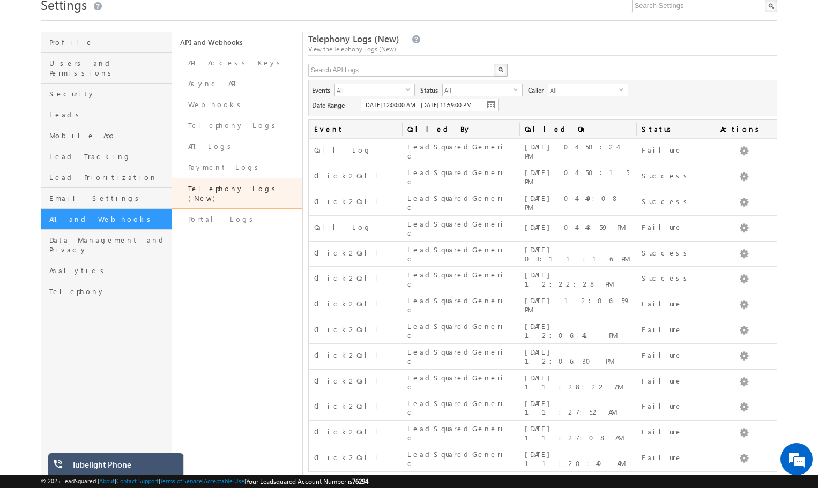
click at [764, 479] on span "next" at bounding box center [764, 488] width 20 height 18
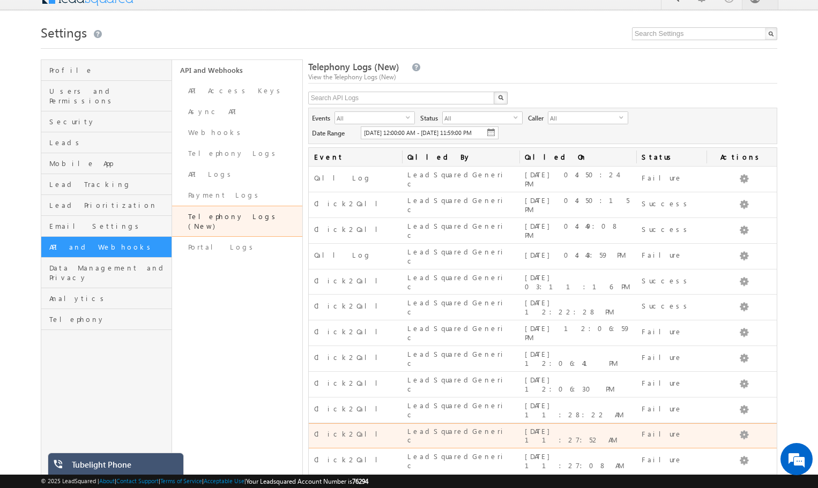
scroll to position [0, 0]
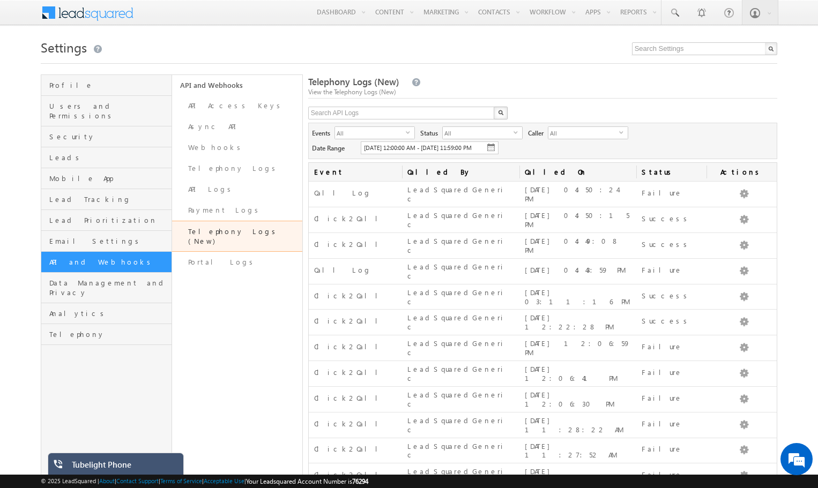
click at [133, 467] on div "Tubelight Phone" at bounding box center [124, 467] width 104 height 15
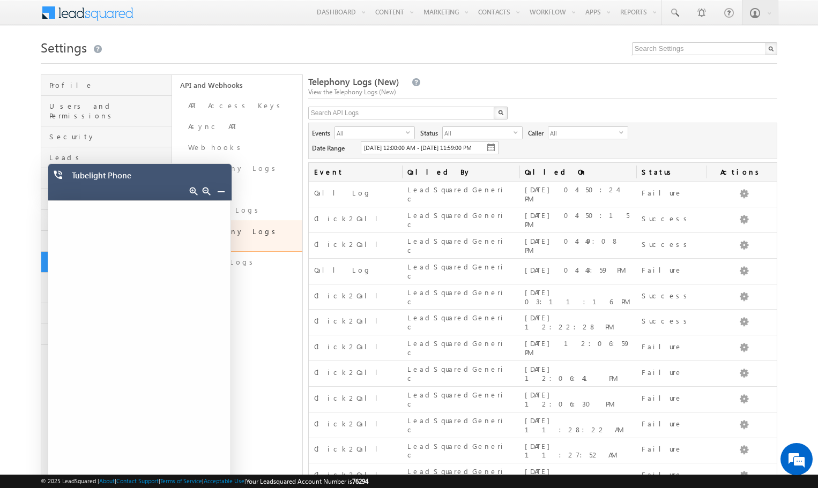
click at [173, 166] on div "Tubelight Phone" at bounding box center [140, 182] width 184 height 38
click at [169, 173] on div "Tubelight Phone" at bounding box center [142, 177] width 141 height 15
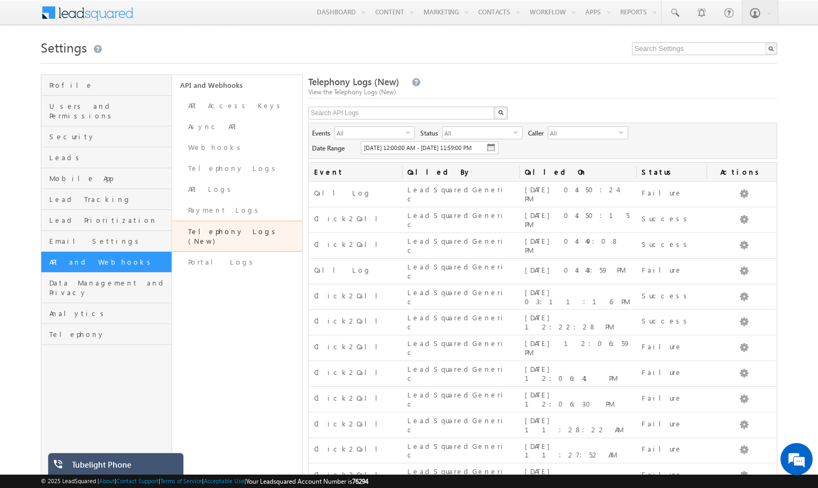
click at [154, 462] on div "Tubelight Phone" at bounding box center [124, 467] width 104 height 15
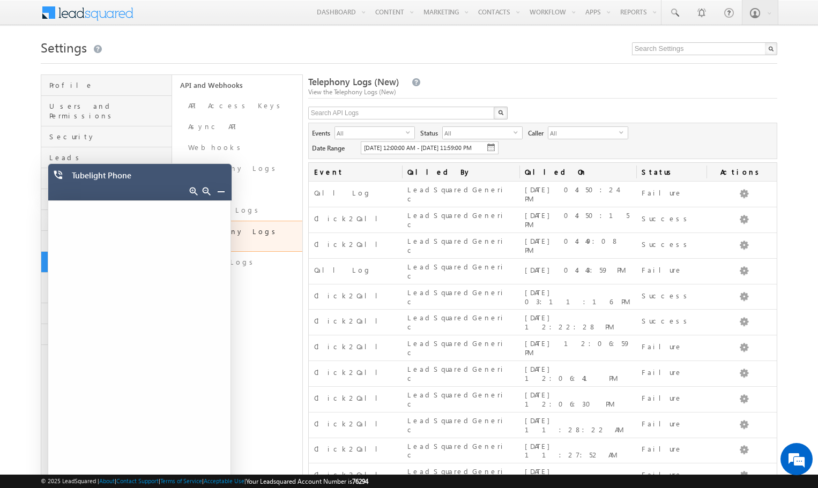
click at [153, 181] on div "Tubelight Phone" at bounding box center [142, 177] width 141 height 15
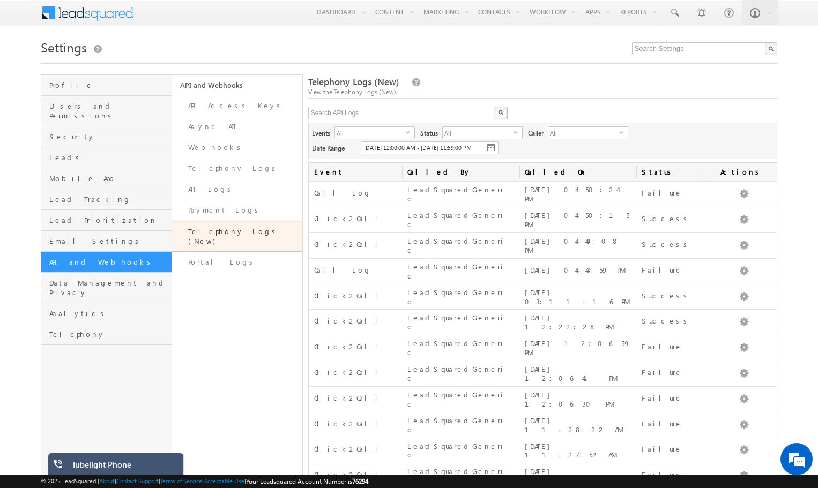
click at [151, 466] on div "Tubelight Phone" at bounding box center [124, 467] width 104 height 15
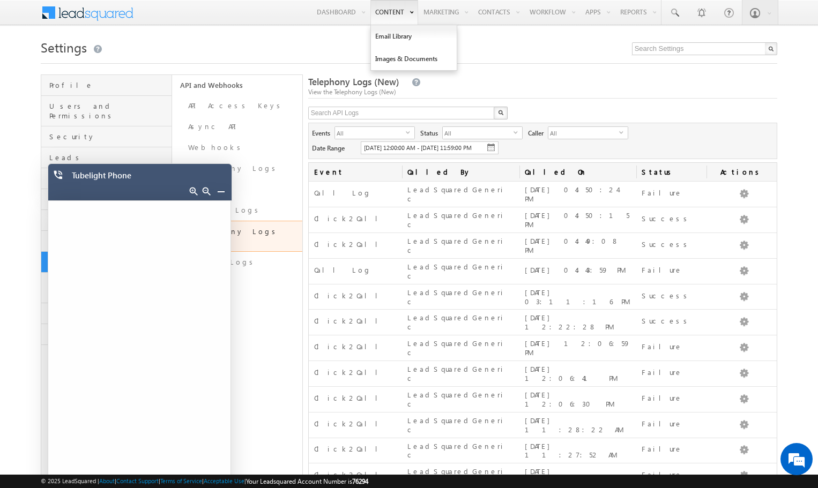
click at [384, 2] on link "Content" at bounding box center [394, 12] width 48 height 25
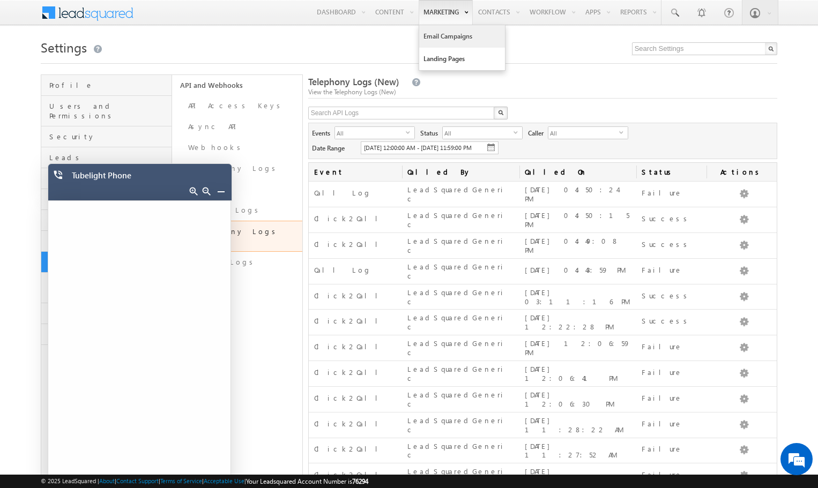
click at [434, 29] on link "Email Campaigns" at bounding box center [462, 36] width 86 height 23
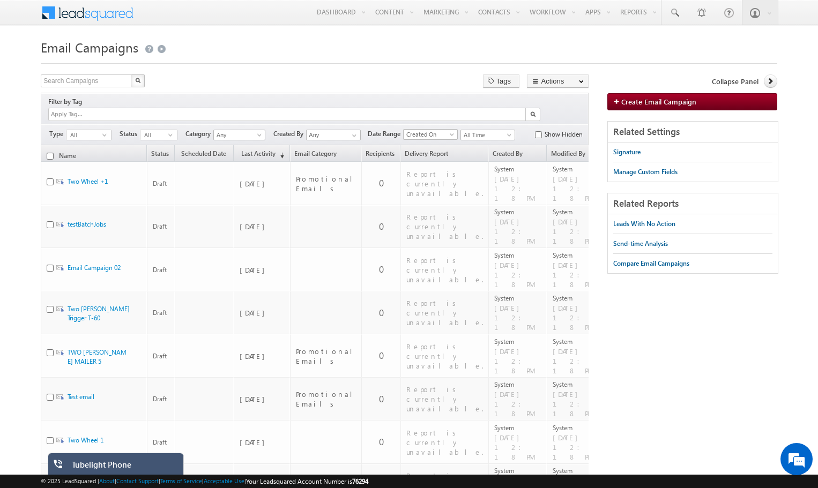
click at [145, 465] on div "Tubelight Phone" at bounding box center [124, 467] width 104 height 15
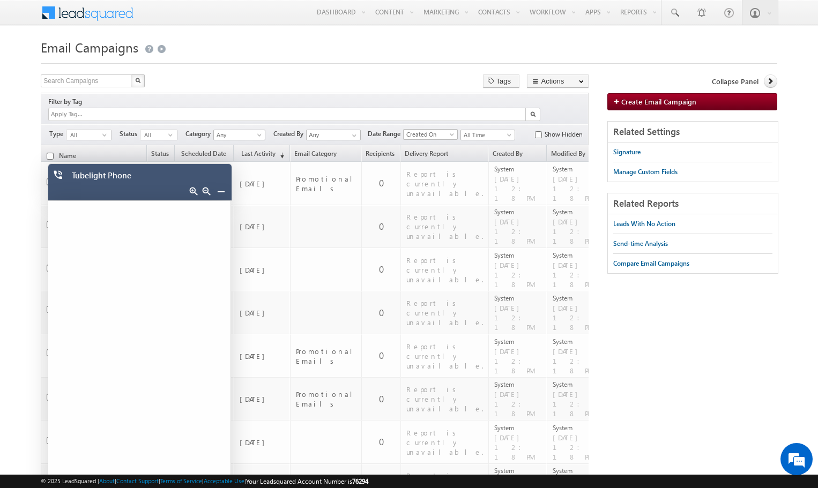
click at [218, 193] on link at bounding box center [221, 191] width 9 height 9
